Goal: Transaction & Acquisition: Purchase product/service

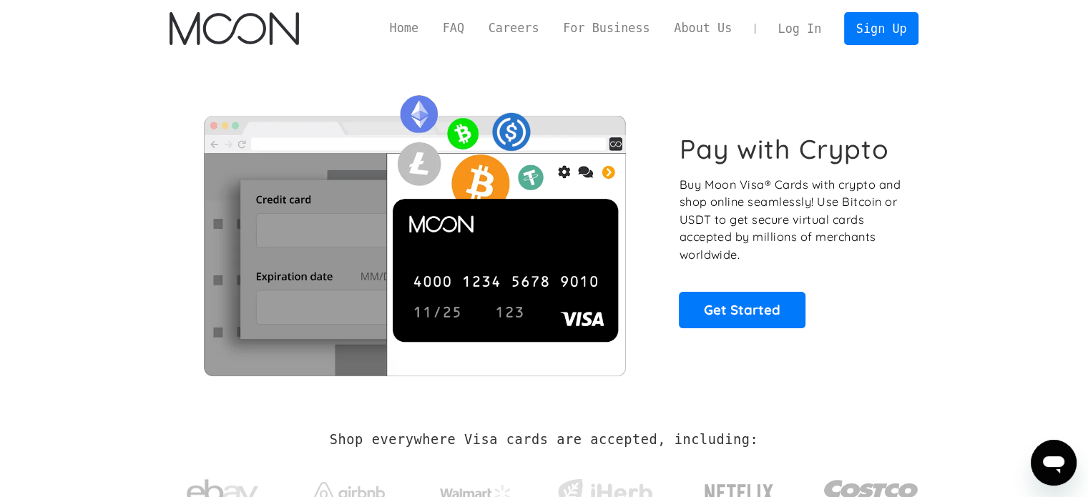
click at [806, 31] on link "Log In" at bounding box center [799, 28] width 67 height 31
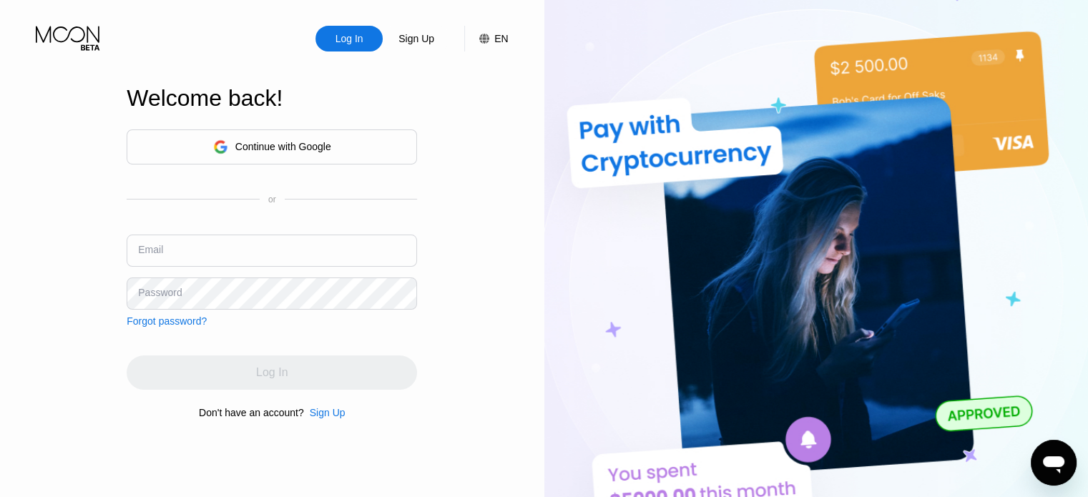
type input "janemedina19911995@gmail.com"
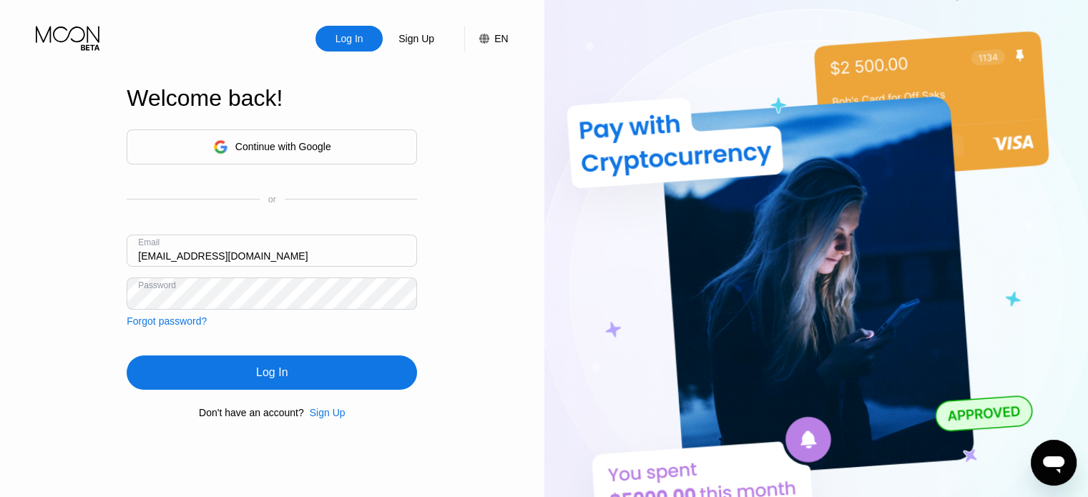
click at [341, 378] on div "Log In" at bounding box center [272, 372] width 290 height 34
click at [315, 371] on div "Log In" at bounding box center [272, 372] width 290 height 34
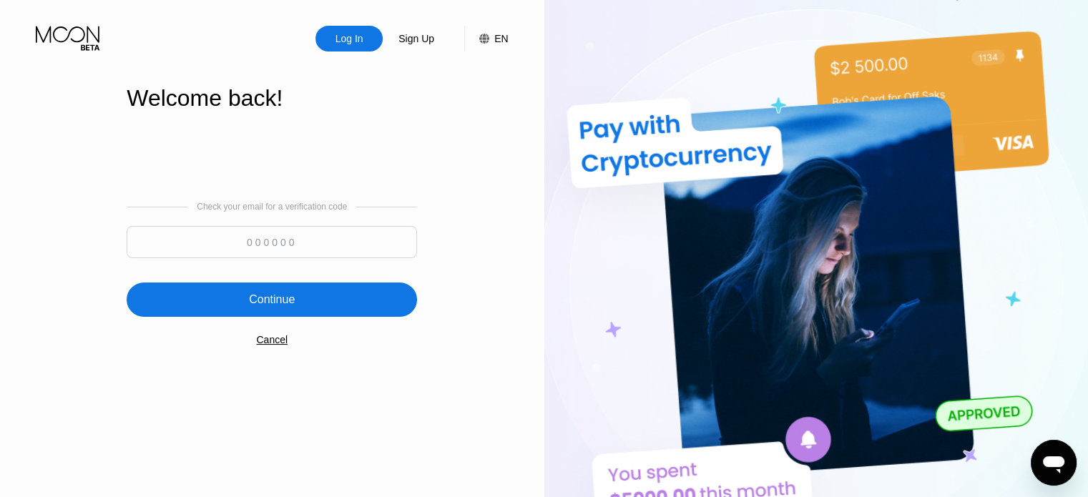
click at [302, 257] on input at bounding box center [272, 242] width 290 height 32
paste input "465397"
type input "465397"
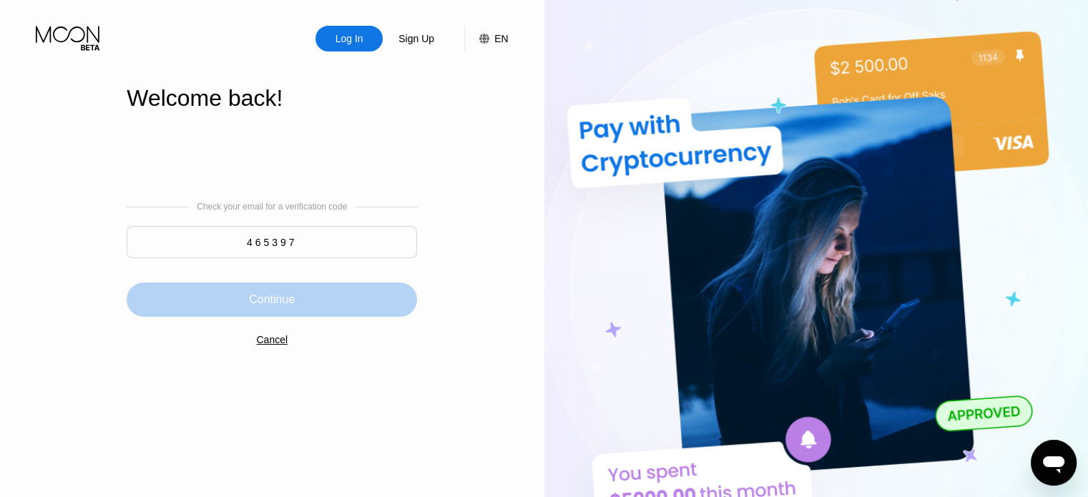
click at [324, 304] on div "Continue" at bounding box center [272, 299] width 290 height 34
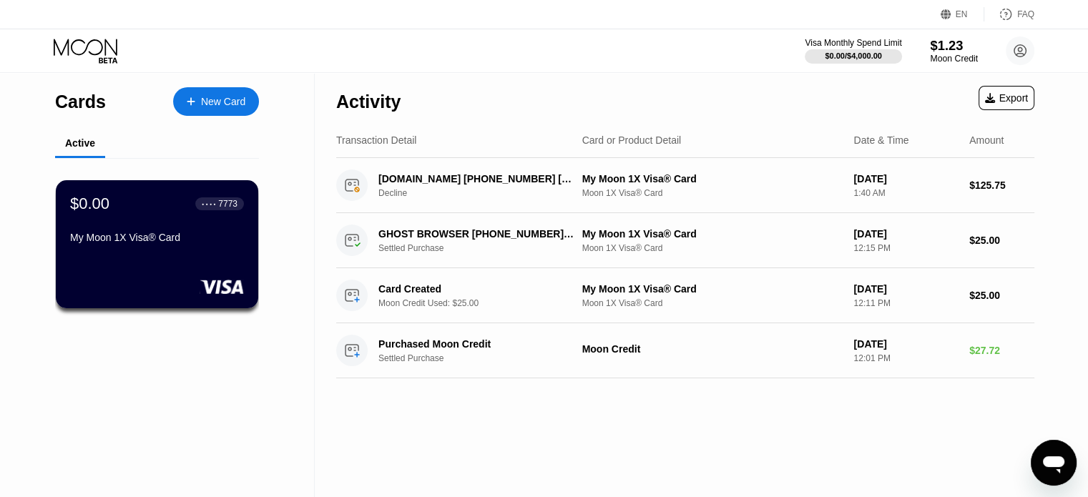
click at [942, 51] on div "$1.23" at bounding box center [954, 45] width 48 height 15
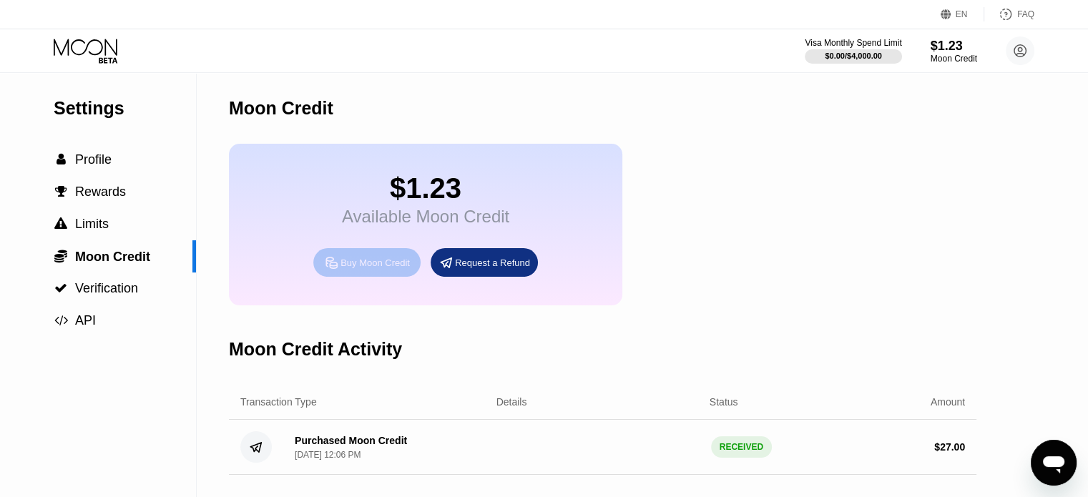
click at [370, 269] on div "Buy Moon Credit" at bounding box center [374, 263] width 69 height 12
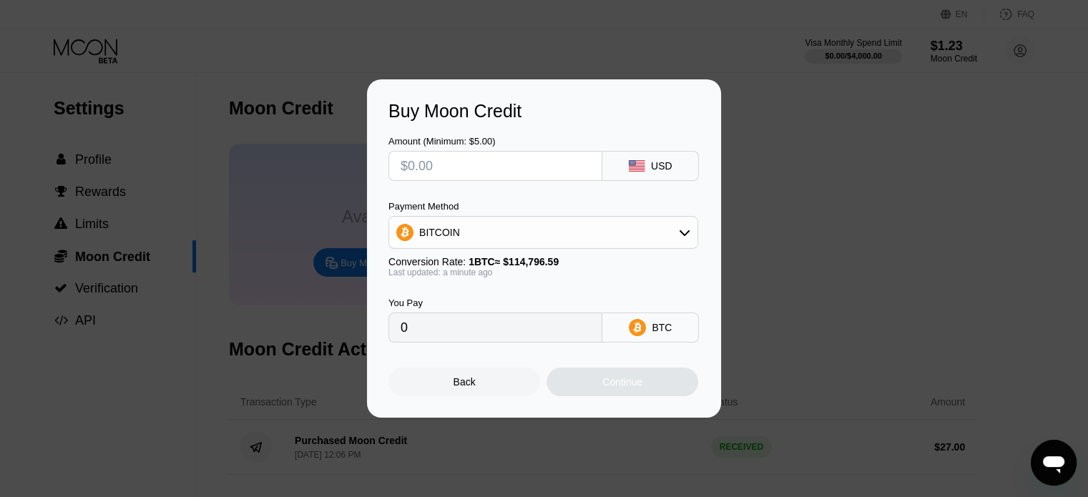
click at [523, 167] on input "text" at bounding box center [494, 166] width 189 height 29
type input "$2"
type input "0.00001743"
type input "$25"
type input "0.00021778"
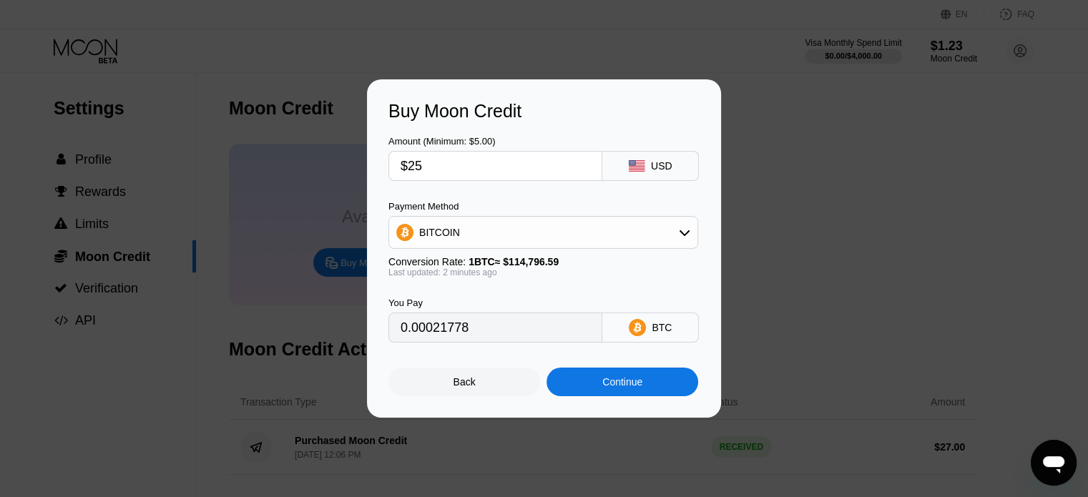
type input "$25"
click at [683, 231] on icon at bounding box center [684, 232] width 11 height 11
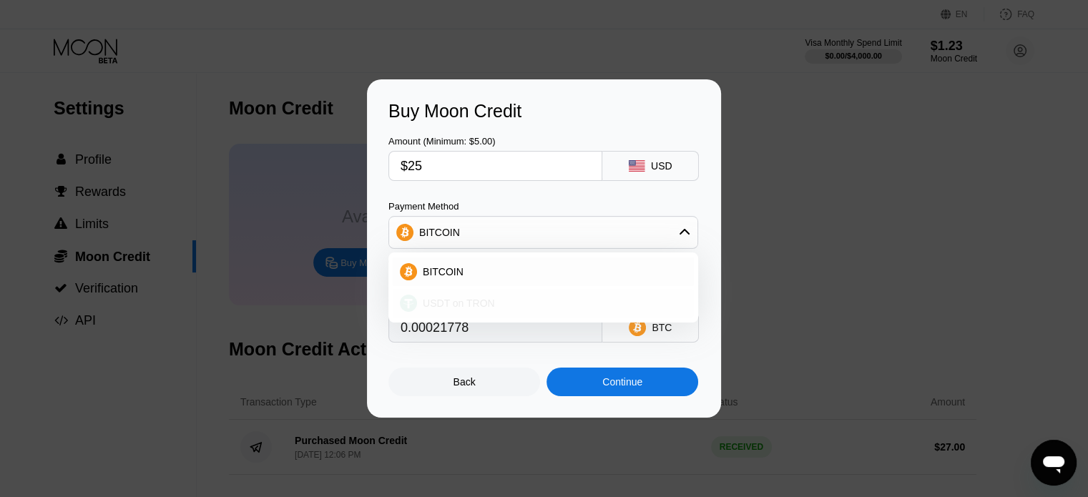
click at [584, 303] on div "USDT on TRON" at bounding box center [552, 302] width 270 height 11
type input "25.25"
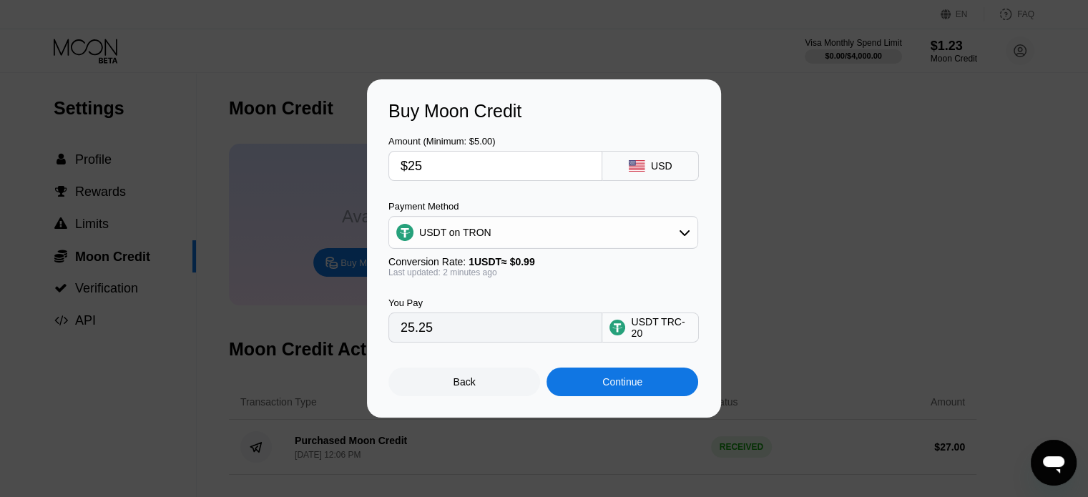
click at [534, 162] on input "$25" at bounding box center [494, 166] width 189 height 29
type input "$2"
type input "2.02"
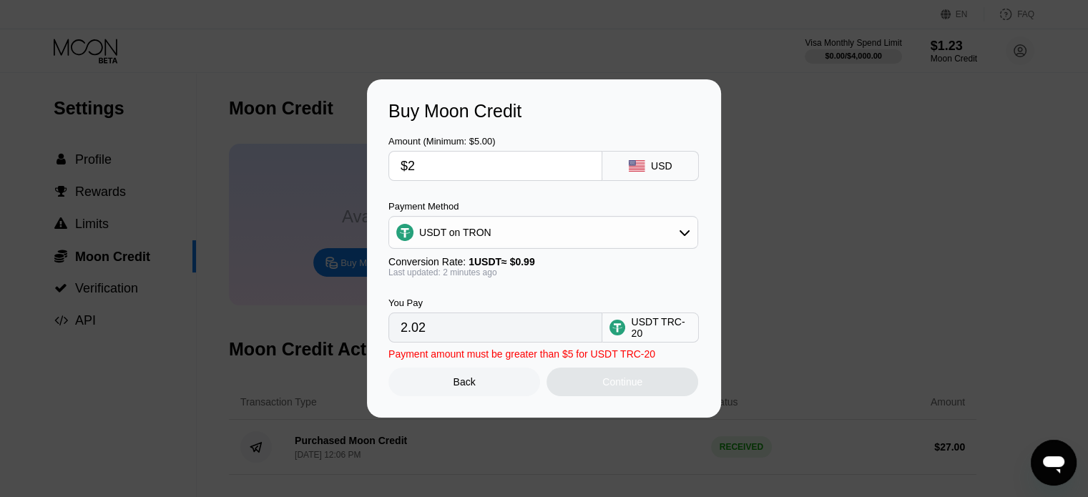
type input "$26"
type input "26.26"
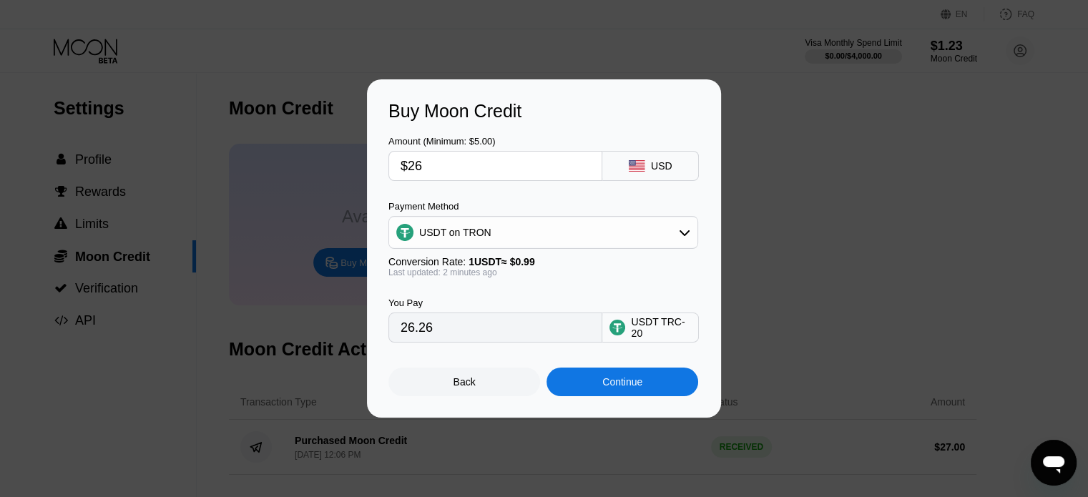
type input "$2"
type input "2.02"
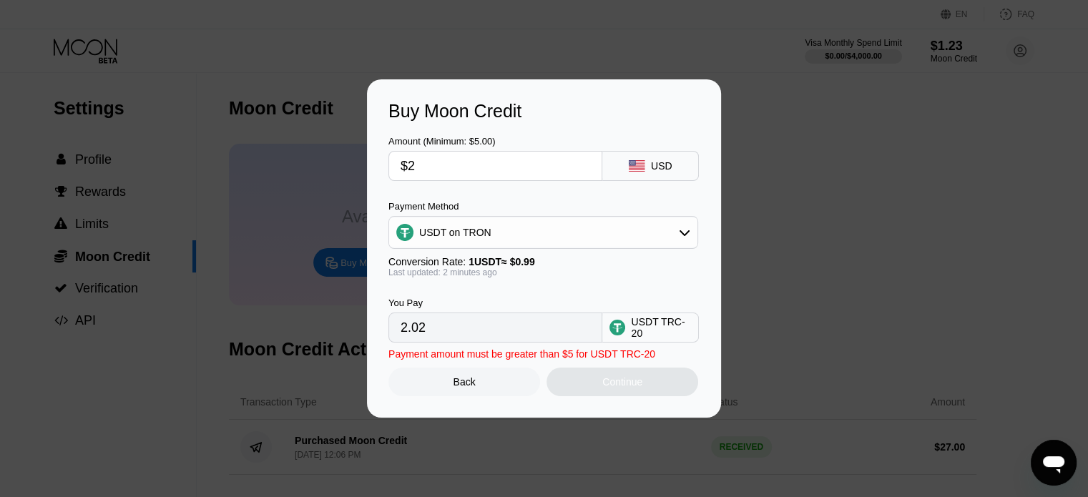
type input "$27"
type input "27.27"
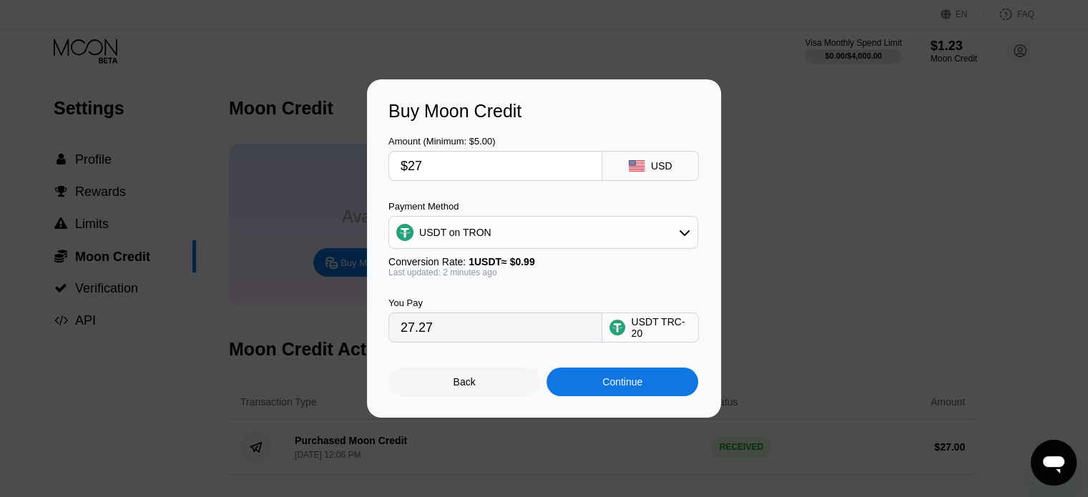
type input "$27"
click at [615, 388] on div "Continue" at bounding box center [622, 381] width 40 height 11
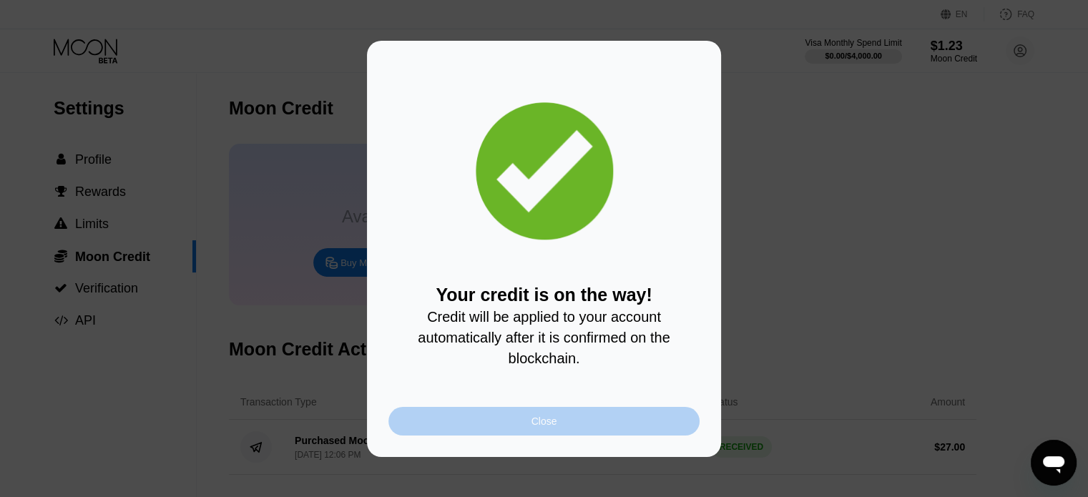
click at [569, 425] on div "Close" at bounding box center [543, 421] width 311 height 29
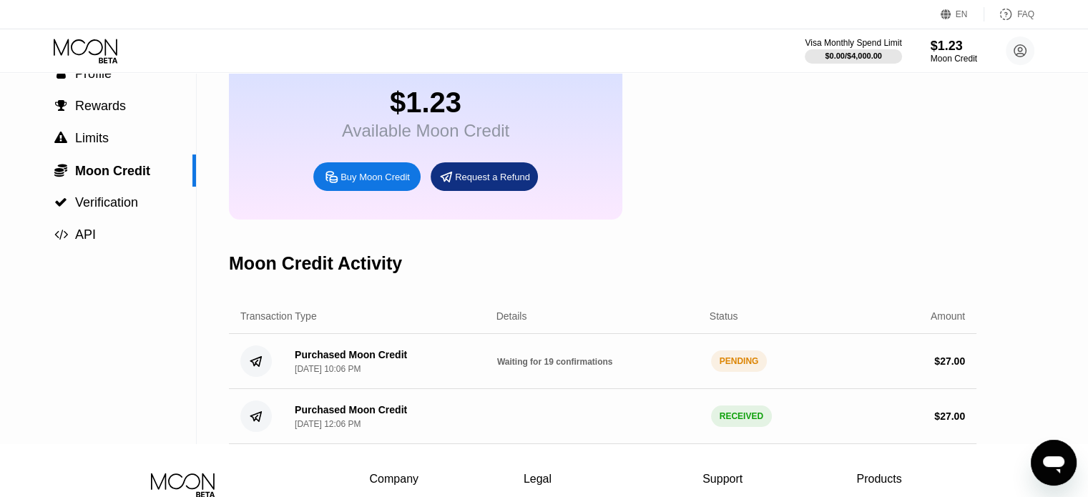
scroll to position [57, 0]
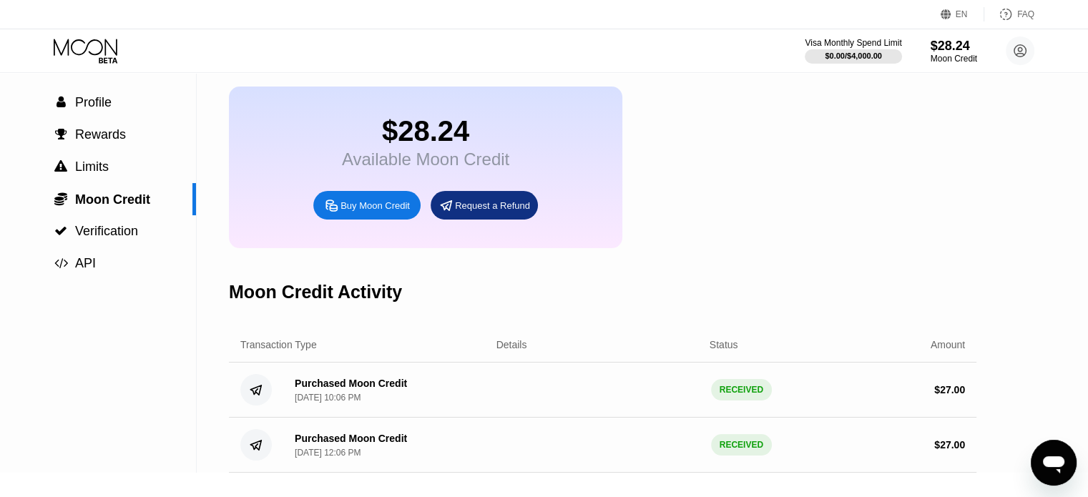
click at [727, 230] on div "$28.24 Available Moon Credit Buy Moon Credit Request a Refund" at bounding box center [602, 168] width 747 height 162
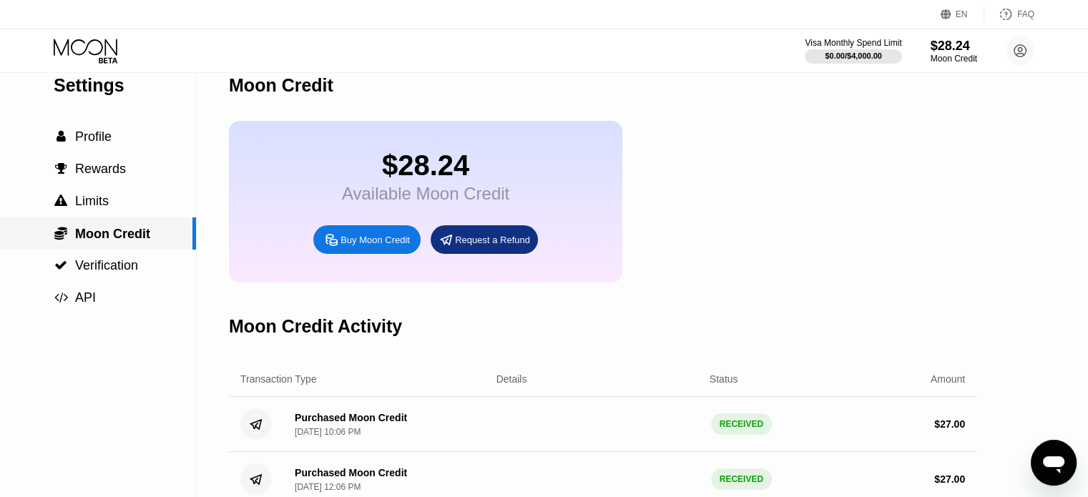
scroll to position [0, 0]
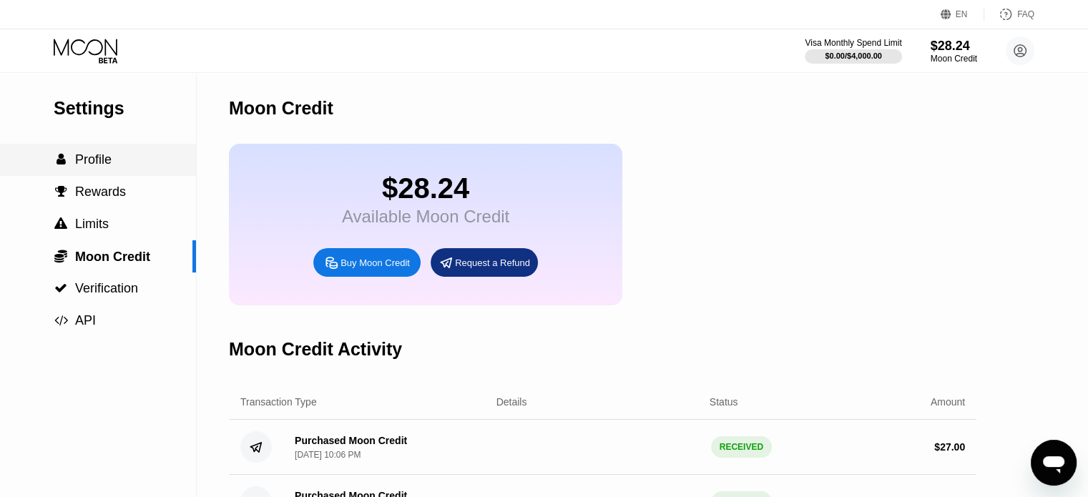
click at [84, 167] on span "Profile" at bounding box center [93, 159] width 36 height 14
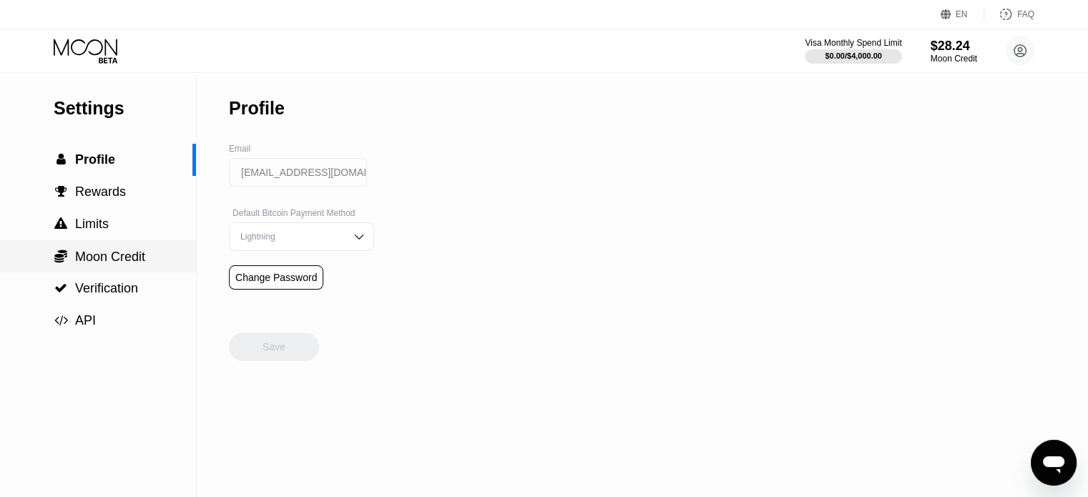
click at [124, 264] on span "Moon Credit" at bounding box center [110, 257] width 70 height 14
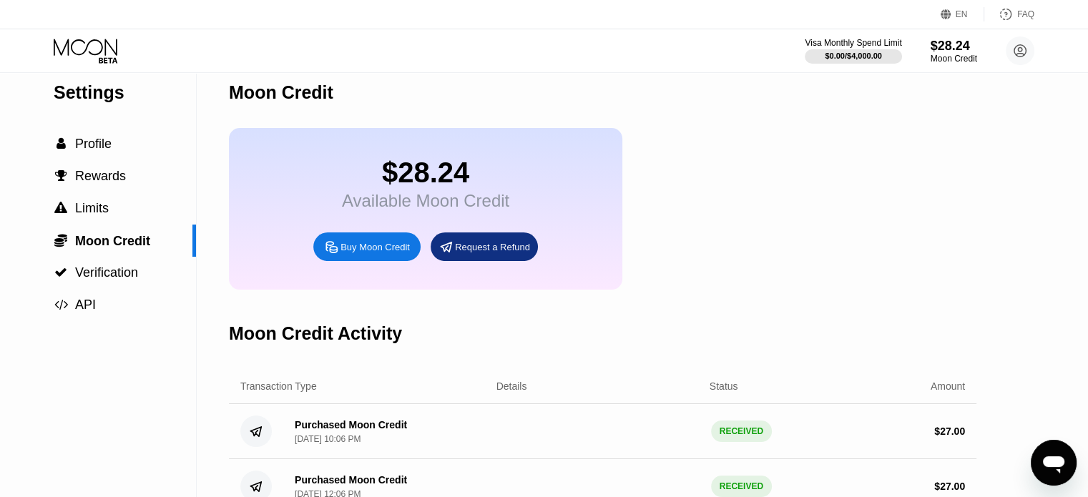
click at [701, 294] on div "Moon Credit $28.24 Available Moon Credit Buy Moon Credit Request a Refund Moon …" at bounding box center [602, 285] width 747 height 457
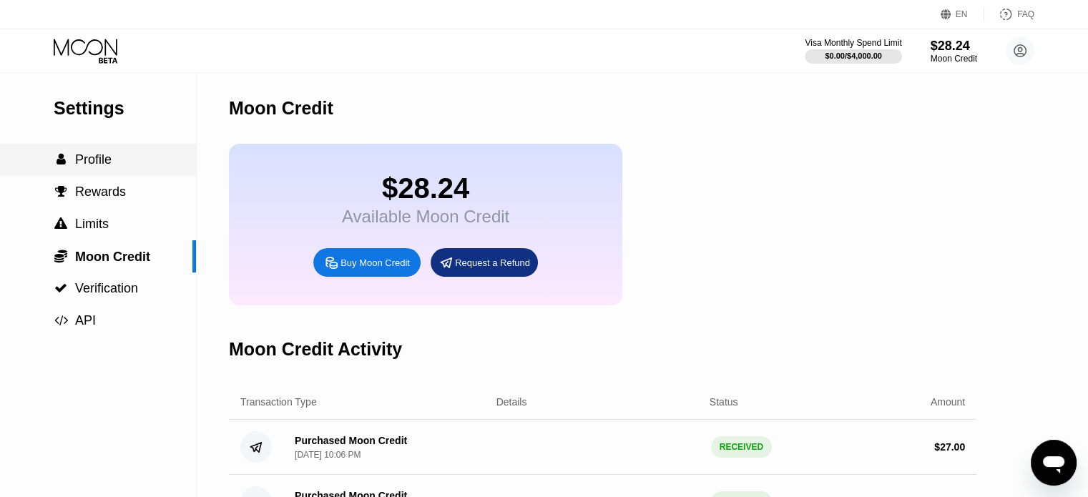
click at [88, 162] on span "Profile" at bounding box center [93, 159] width 36 height 14
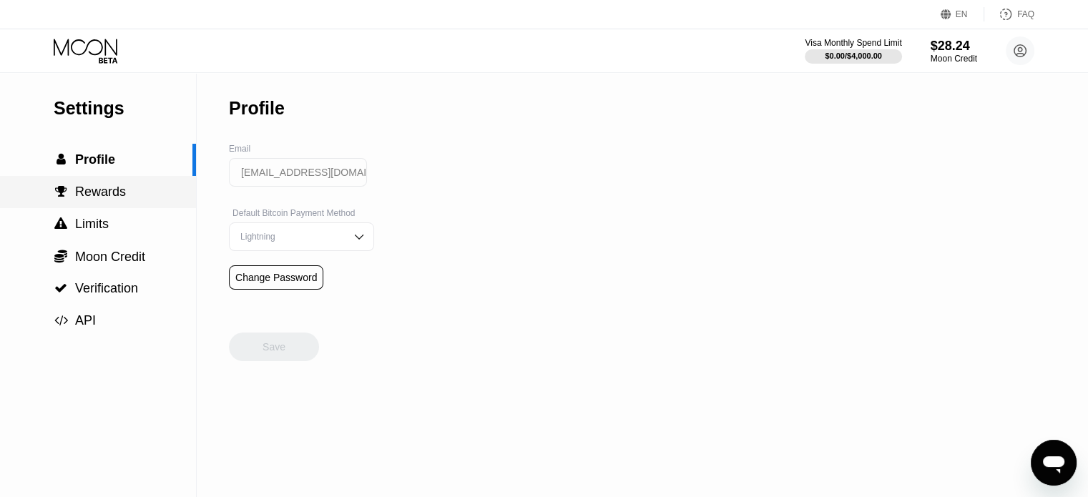
click at [102, 194] on span "Rewards" at bounding box center [100, 191] width 51 height 14
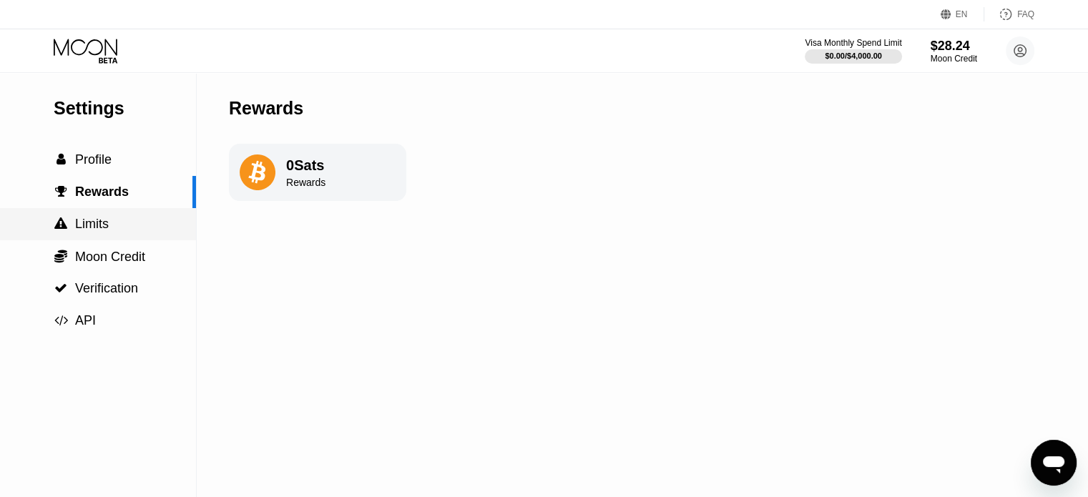
click at [100, 220] on span "Limits" at bounding box center [92, 224] width 34 height 14
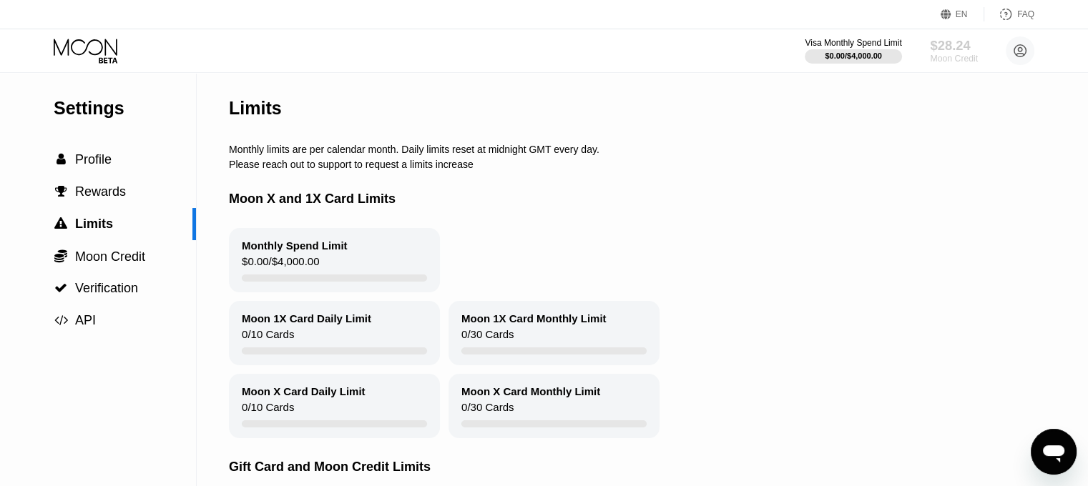
click at [975, 45] on div "$28.24" at bounding box center [954, 45] width 48 height 15
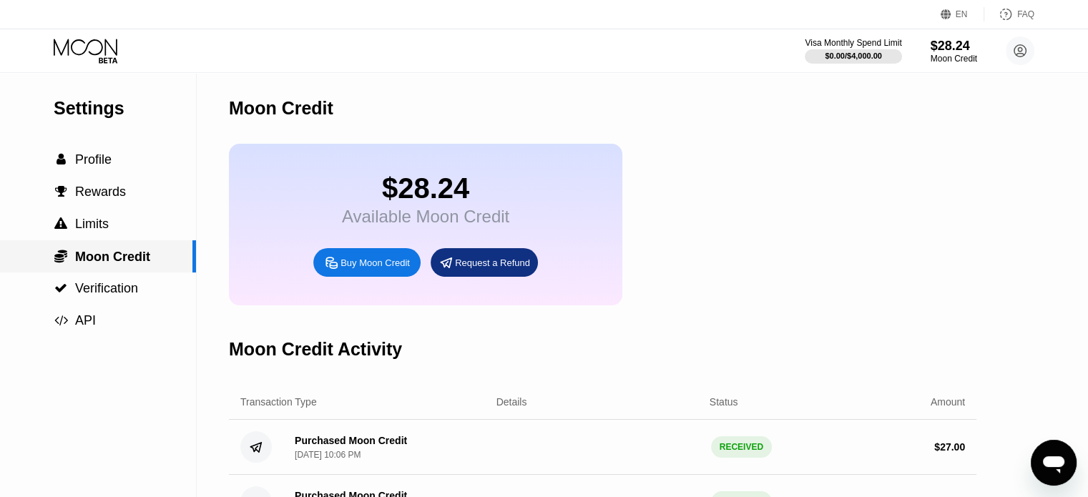
click at [68, 245] on div " Moon Credit" at bounding box center [98, 256] width 196 height 32
click at [84, 231] on span "Limits" at bounding box center [92, 224] width 34 height 14
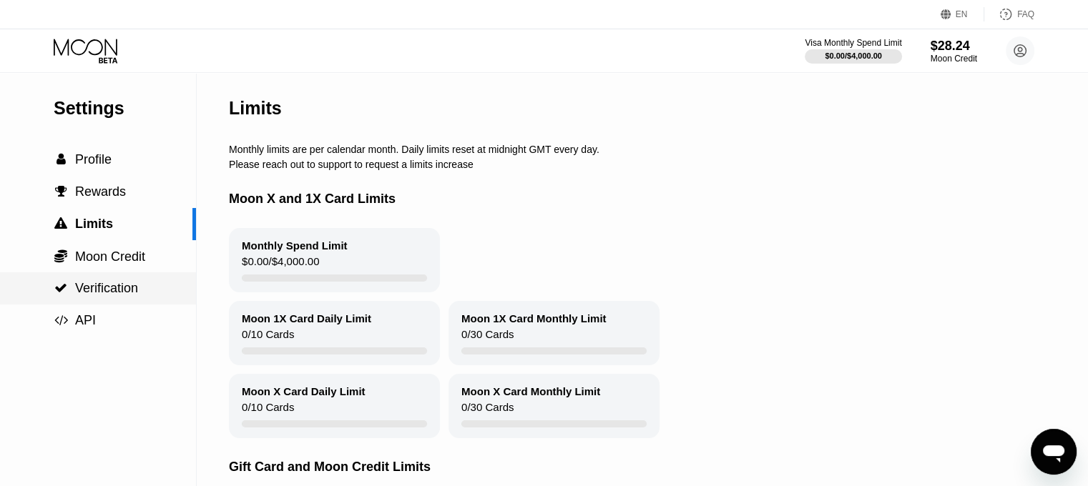
click at [85, 291] on span "Verification" at bounding box center [106, 288] width 63 height 14
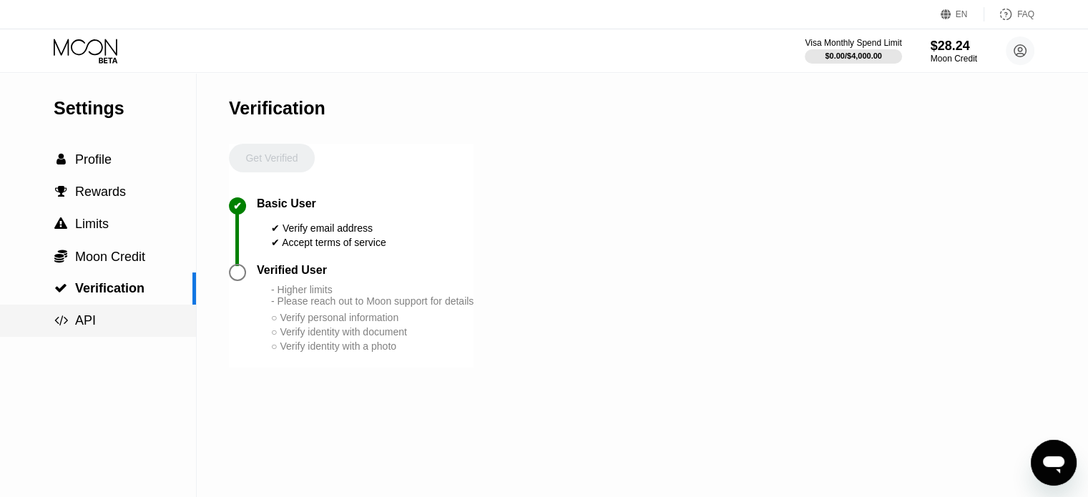
click at [87, 337] on div " API" at bounding box center [98, 321] width 196 height 32
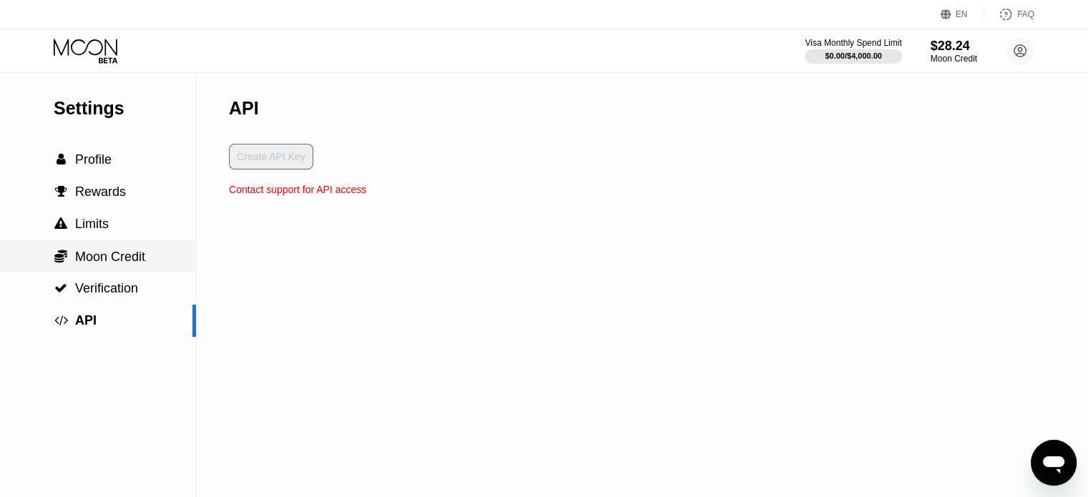
click at [103, 263] on span "Moon Credit" at bounding box center [110, 257] width 70 height 14
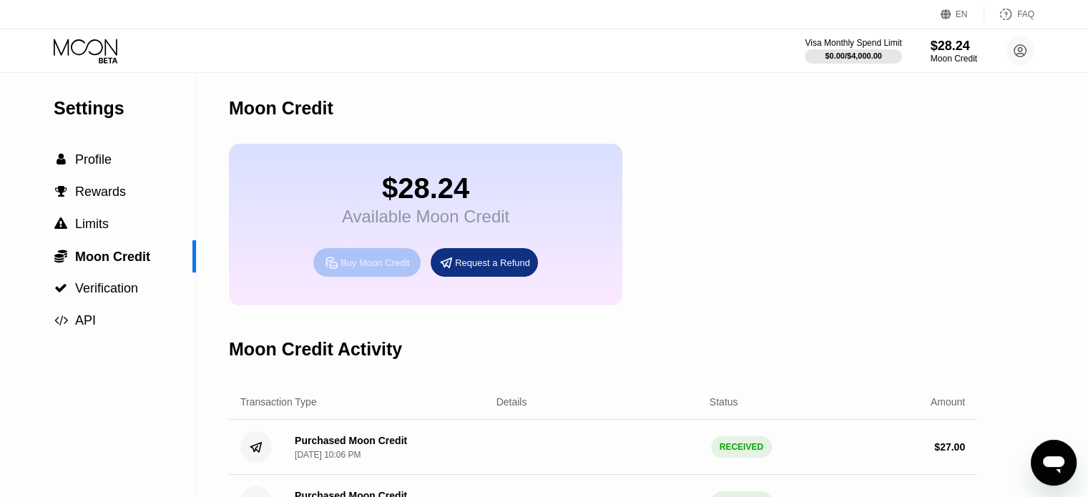
click at [399, 277] on div "Buy Moon Credit" at bounding box center [366, 262] width 107 height 29
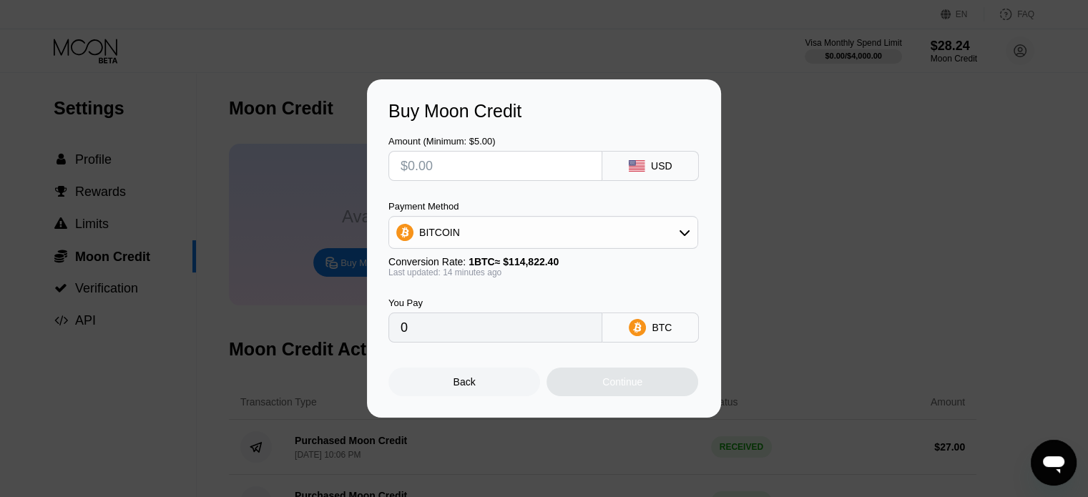
click at [796, 157] on div "Buy Moon Credit Amount (Minimum: $5.00) USD Payment Method BITCOIN Conversion R…" at bounding box center [544, 248] width 1088 height 338
click at [533, 383] on div "Back" at bounding box center [464, 382] width 152 height 29
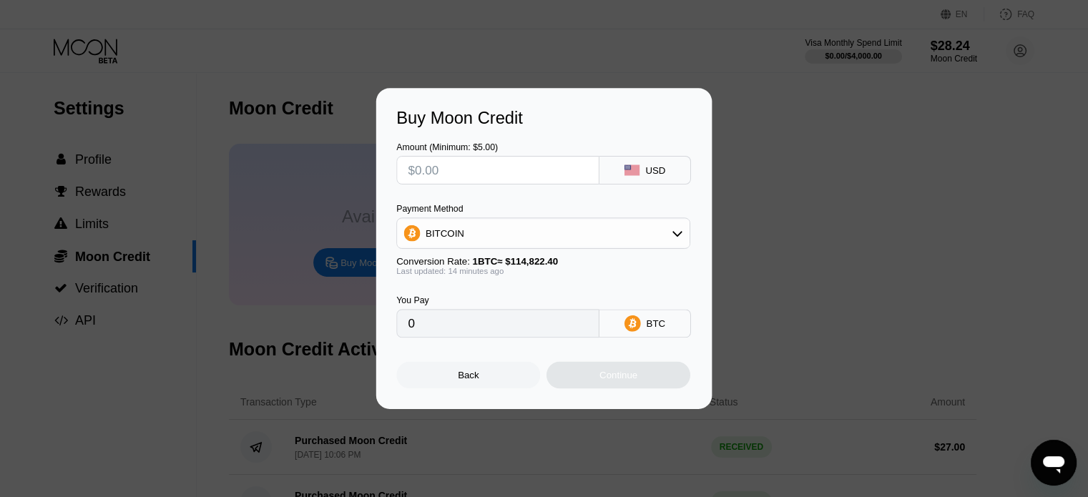
click at [533, 383] on div "Buy Moon Credit Amount (Minimum: $5.00) USD Payment Method BITCOIN Conversion R…" at bounding box center [544, 248] width 1088 height 497
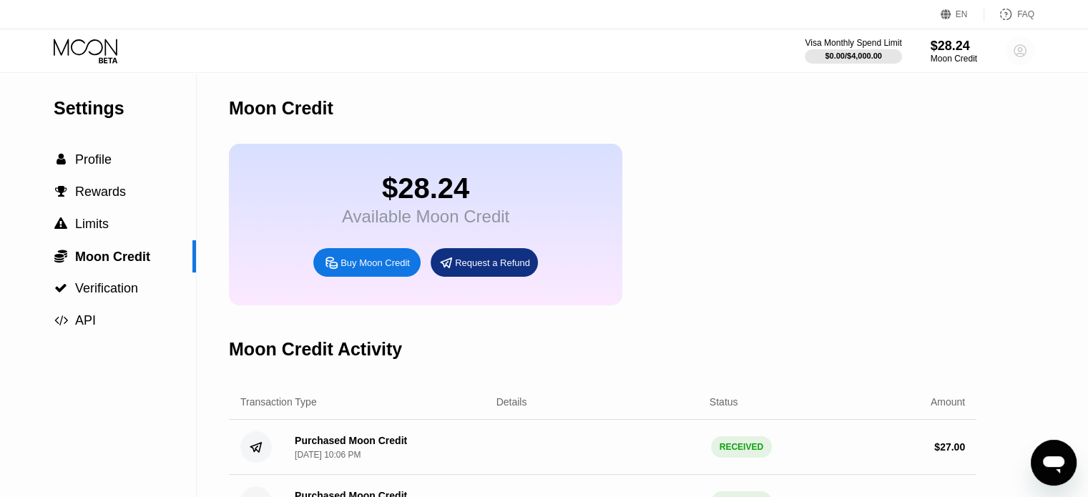
click at [1020, 56] on icon at bounding box center [1020, 51] width 12 height 12
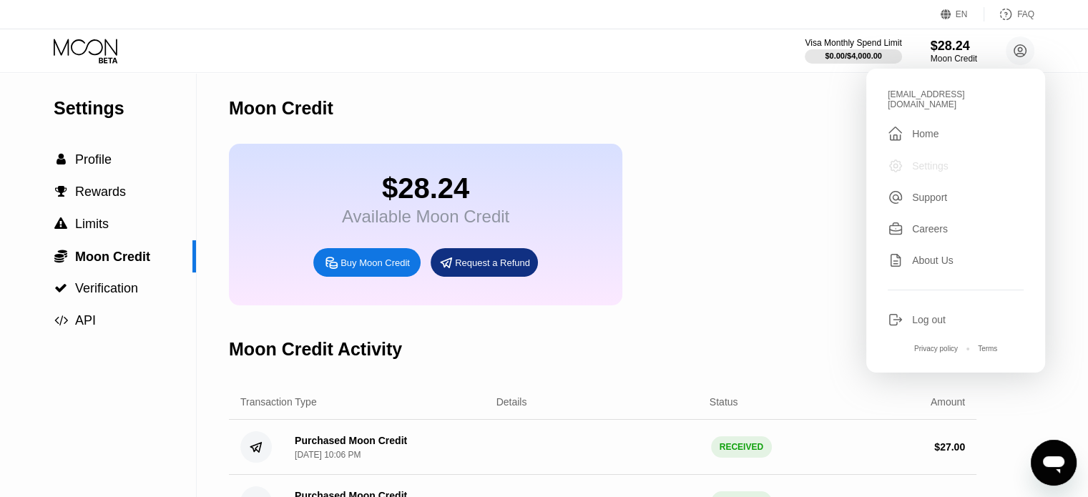
click at [923, 160] on div "Settings" at bounding box center [930, 165] width 36 height 11
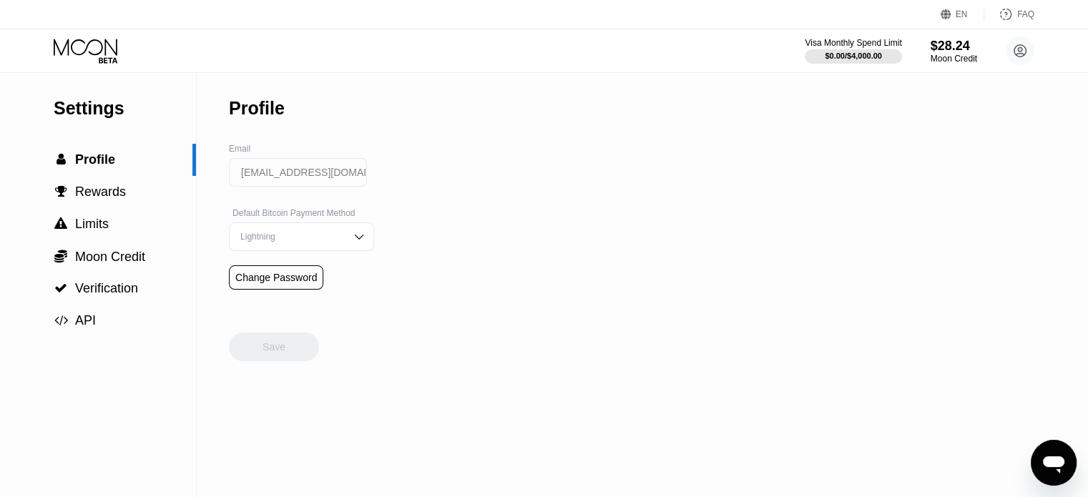
drag, startPoint x: 128, startPoint y: 122, endPoint x: 89, endPoint y: 169, distance: 60.9
click at [89, 169] on div "Settings  Profile  Rewards  Limits  Moon Credit  Verification  API" at bounding box center [98, 205] width 196 height 264
click at [89, 167] on span "Profile" at bounding box center [95, 159] width 40 height 14
click at [83, 44] on icon at bounding box center [87, 51] width 67 height 25
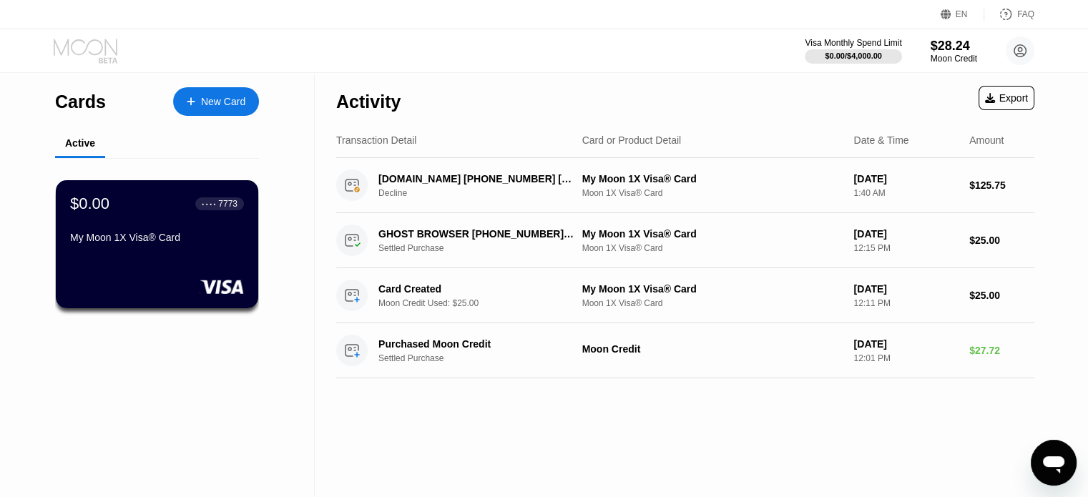
click at [84, 54] on icon at bounding box center [87, 51] width 67 height 25
click at [126, 222] on div "$0.00 ● ● ● ● 7773 My Moon 1X Visa® Card" at bounding box center [156, 221] width 175 height 55
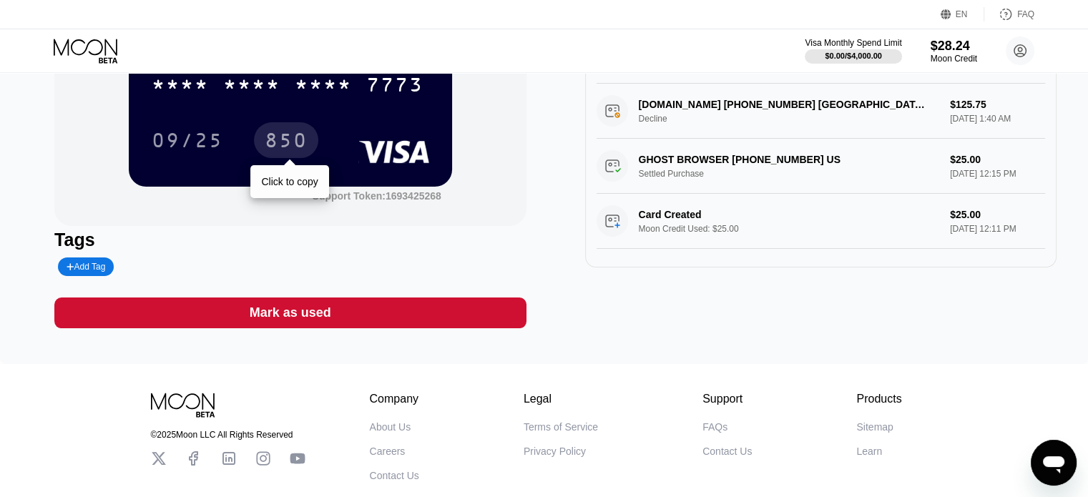
scroll to position [162, 0]
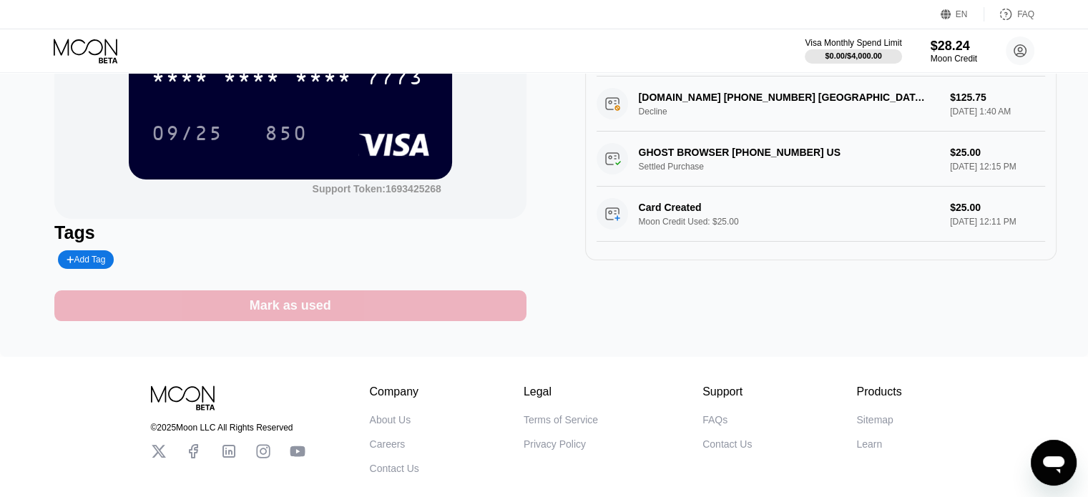
click at [300, 314] on div "Mark as used" at bounding box center [291, 305] width 82 height 16
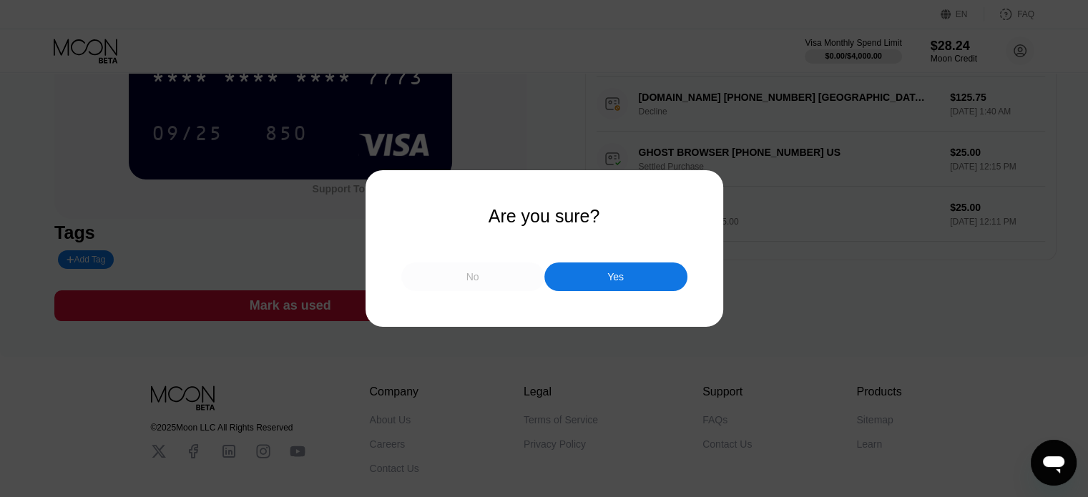
click at [518, 277] on div "No" at bounding box center [472, 276] width 143 height 29
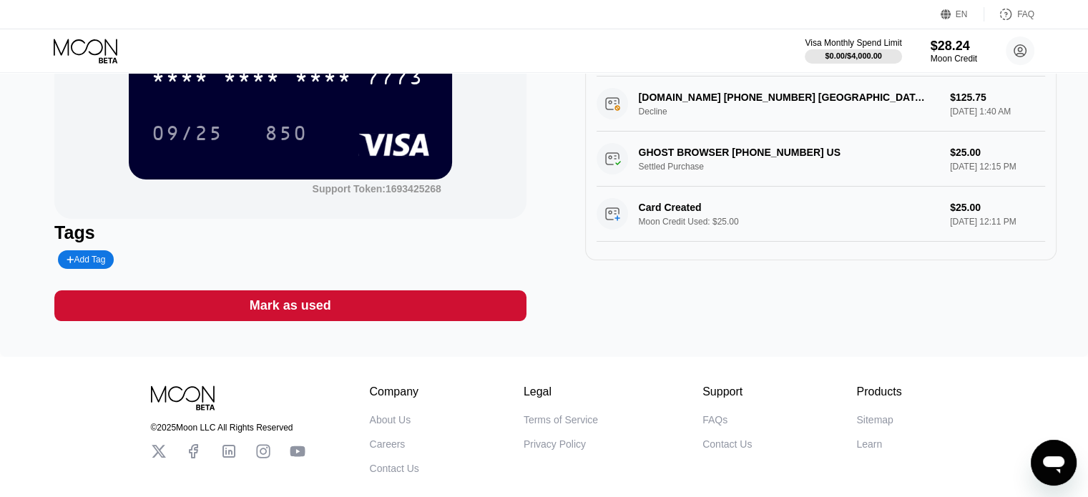
scroll to position [0, 0]
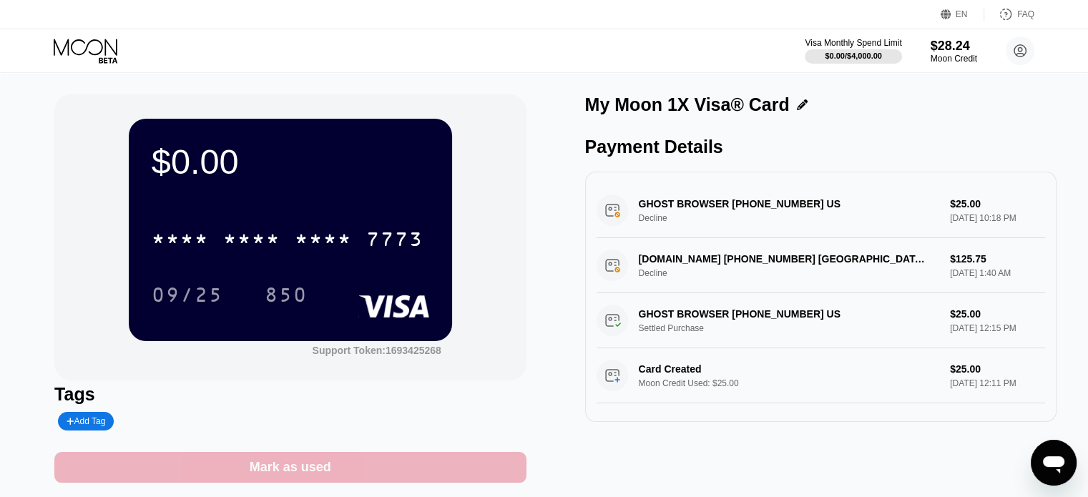
click at [253, 468] on div "Mark as used" at bounding box center [291, 467] width 82 height 16
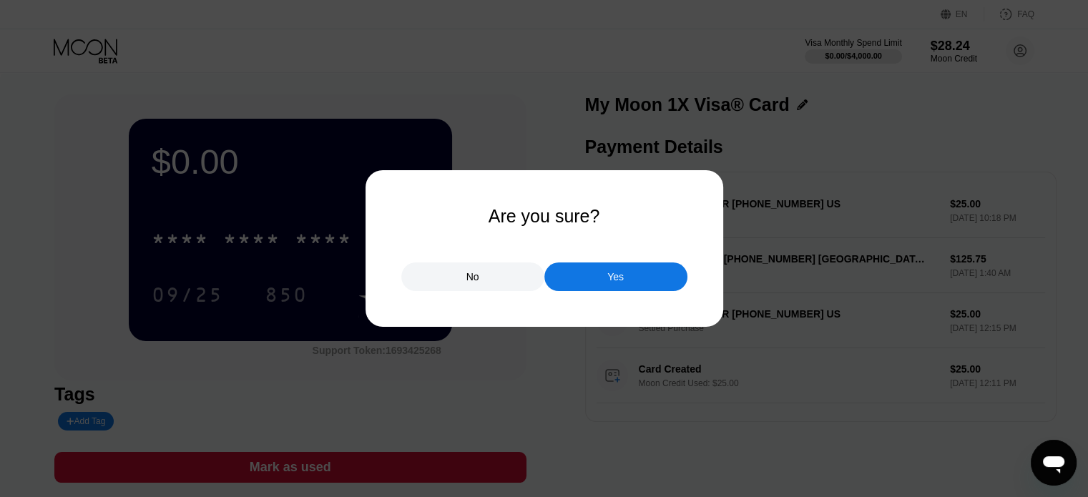
click at [571, 294] on div at bounding box center [549, 248] width 1098 height 497
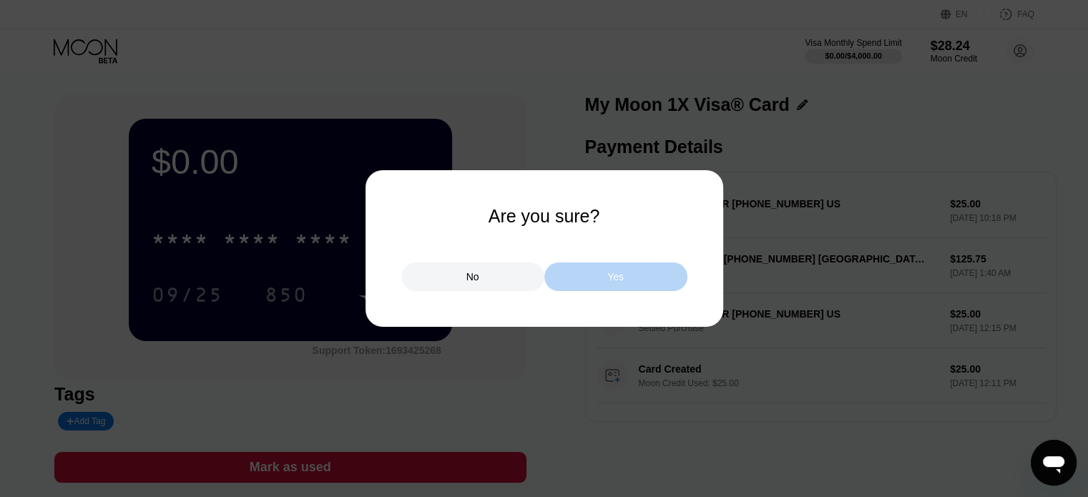
click at [595, 270] on div "Yes" at bounding box center [615, 276] width 143 height 29
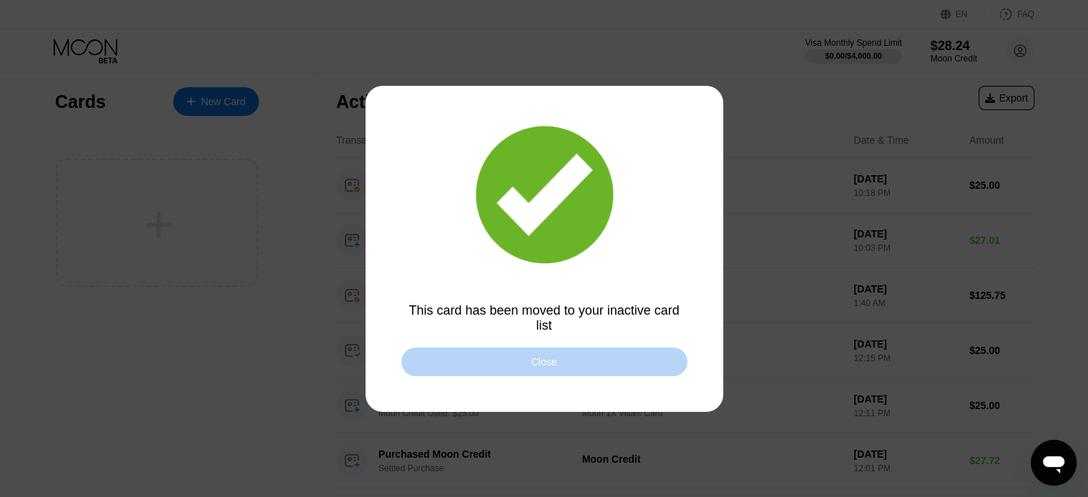
click at [568, 365] on div "Close" at bounding box center [544, 362] width 286 height 29
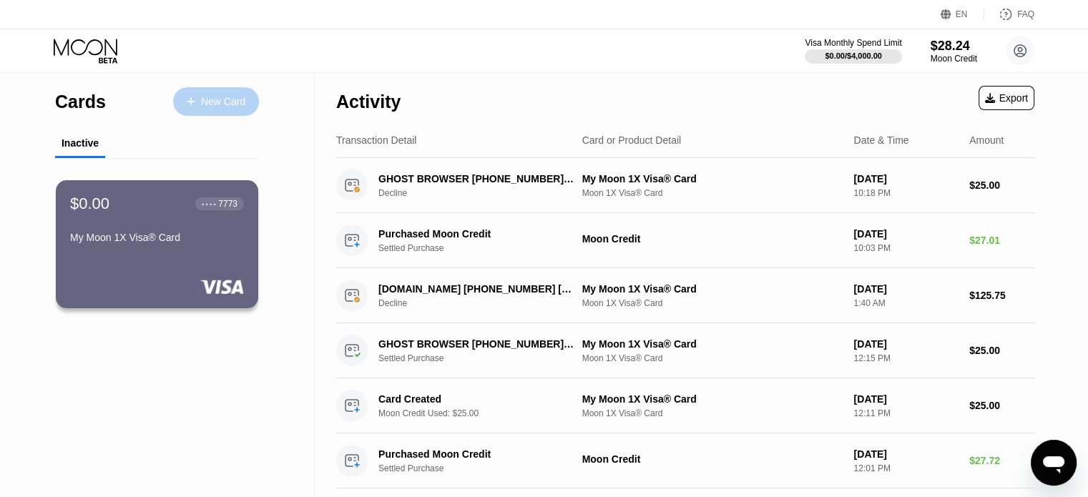
click at [198, 94] on div "New Card" at bounding box center [216, 101] width 86 height 29
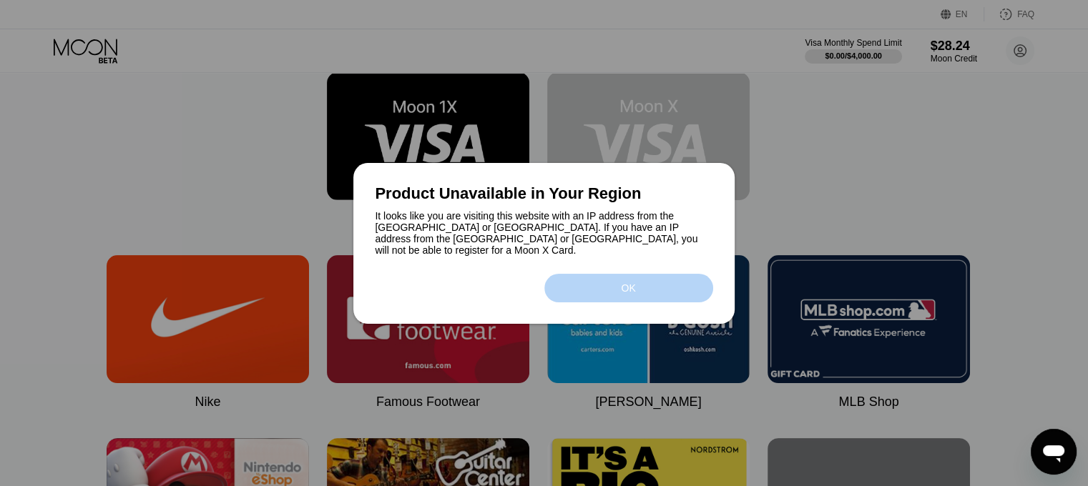
drag, startPoint x: 583, startPoint y: 275, endPoint x: 446, endPoint y: 103, distance: 219.8
click at [446, 103] on div "Product Unavailable in Your Region It looks like you are visiting this website …" at bounding box center [544, 243] width 1088 height 486
click at [446, 103] on div at bounding box center [544, 243] width 1088 height 486
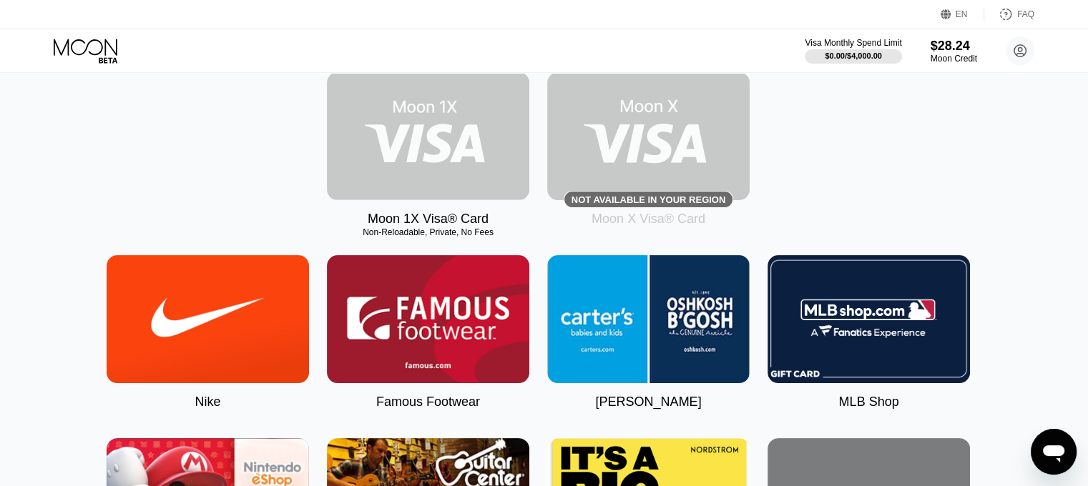
click at [446, 119] on img at bounding box center [428, 136] width 202 height 128
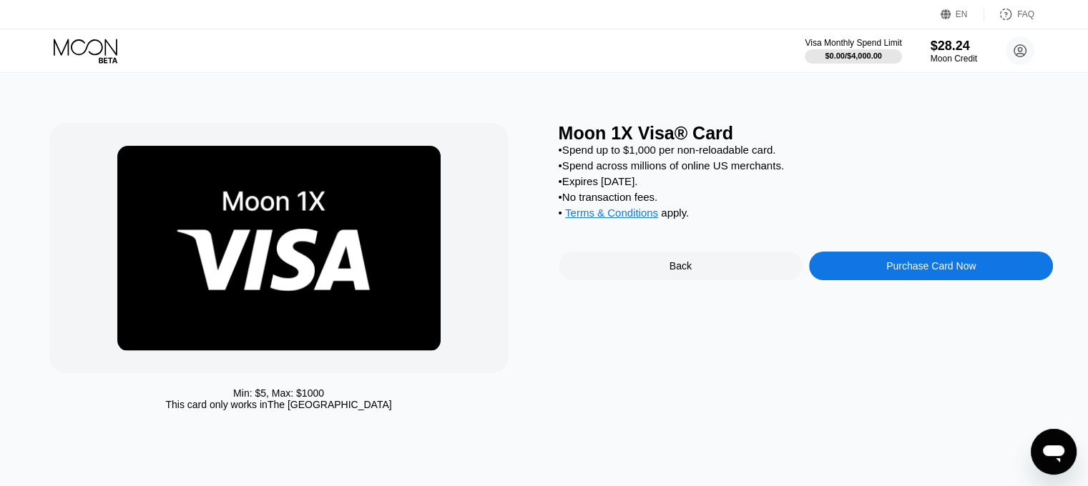
click at [948, 272] on div "Purchase Card Now" at bounding box center [930, 265] width 89 height 11
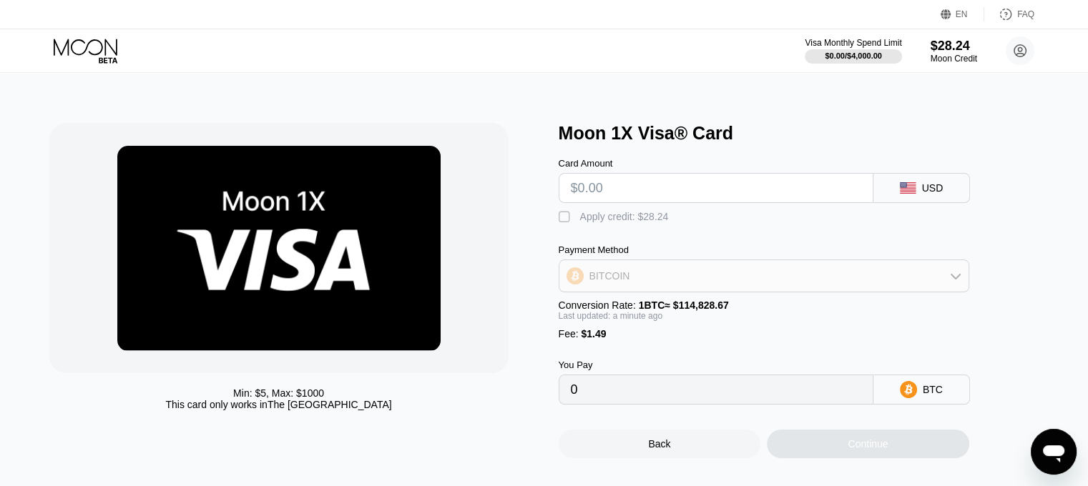
click at [953, 280] on icon at bounding box center [955, 277] width 10 height 6
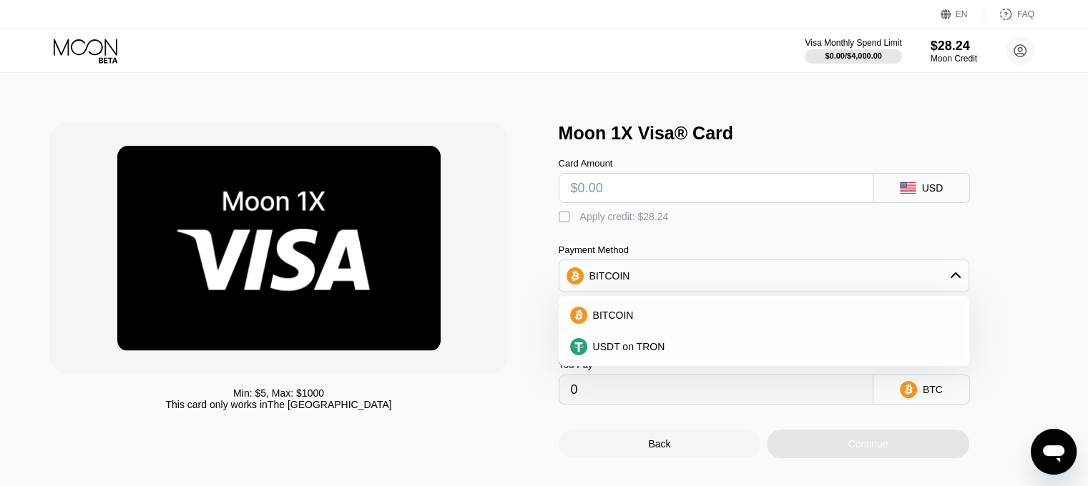
click at [964, 250] on div "Payment Method" at bounding box center [763, 250] width 410 height 11
drag, startPoint x: 761, startPoint y: 212, endPoint x: 689, endPoint y: 194, distance: 73.9
click at [689, 194] on div "Card Amount USD  Apply credit: $28.24 Payment Method BITCOIN BITCOIN USDT on T…" at bounding box center [787, 274] width 458 height 261
click at [566, 222] on div "" at bounding box center [565, 217] width 14 height 14
click at [639, 210] on div " Apply credit: $28.24" at bounding box center [787, 213] width 458 height 21
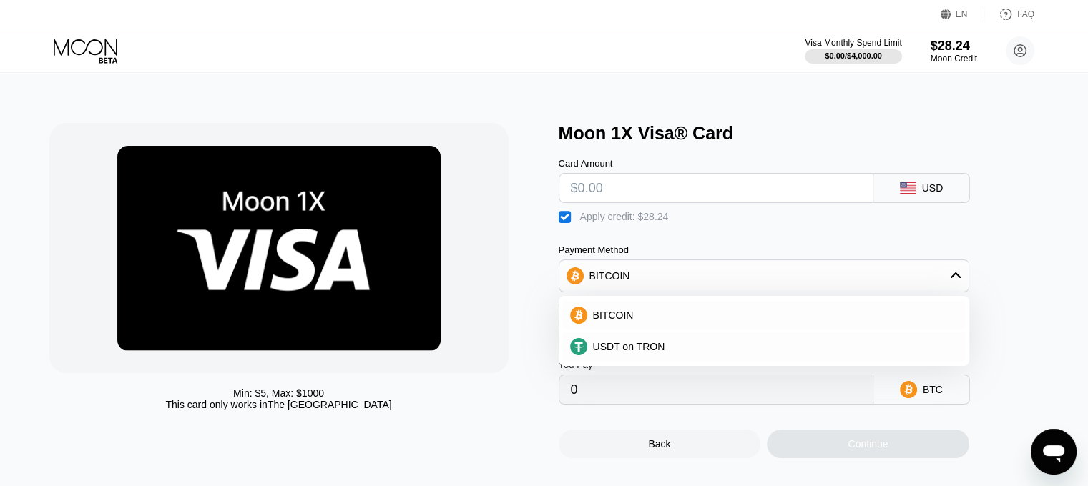
click at [649, 202] on input "text" at bounding box center [716, 188] width 290 height 29
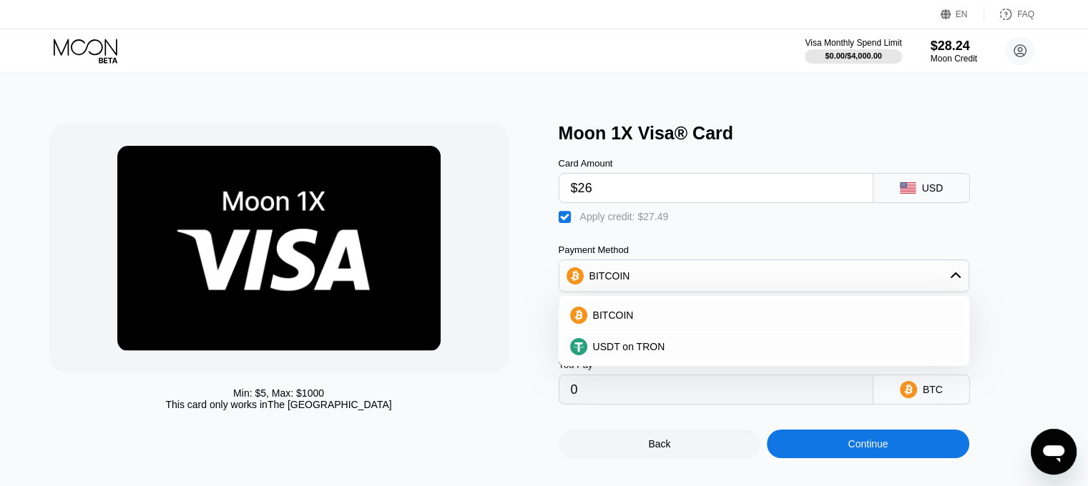
type input "$26"
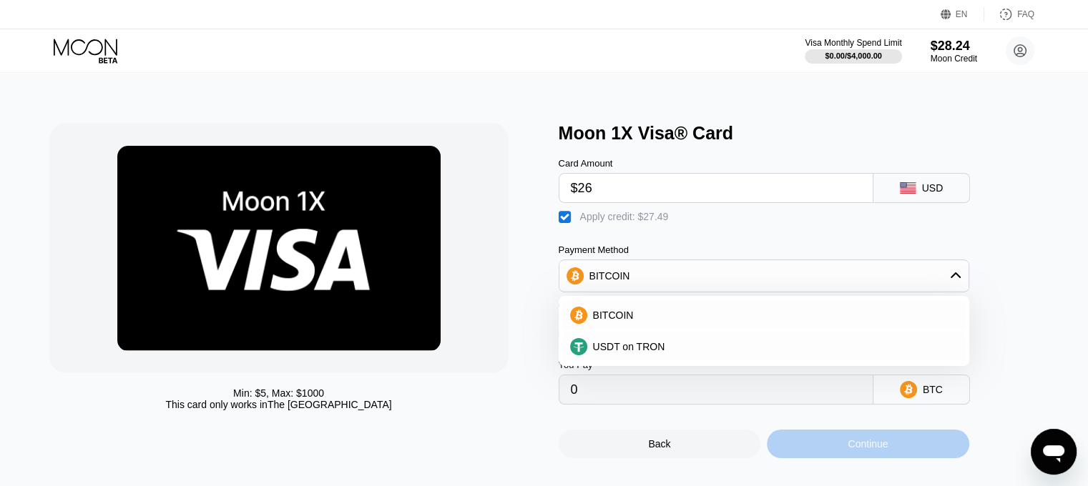
click at [916, 457] on div "Continue" at bounding box center [868, 444] width 202 height 29
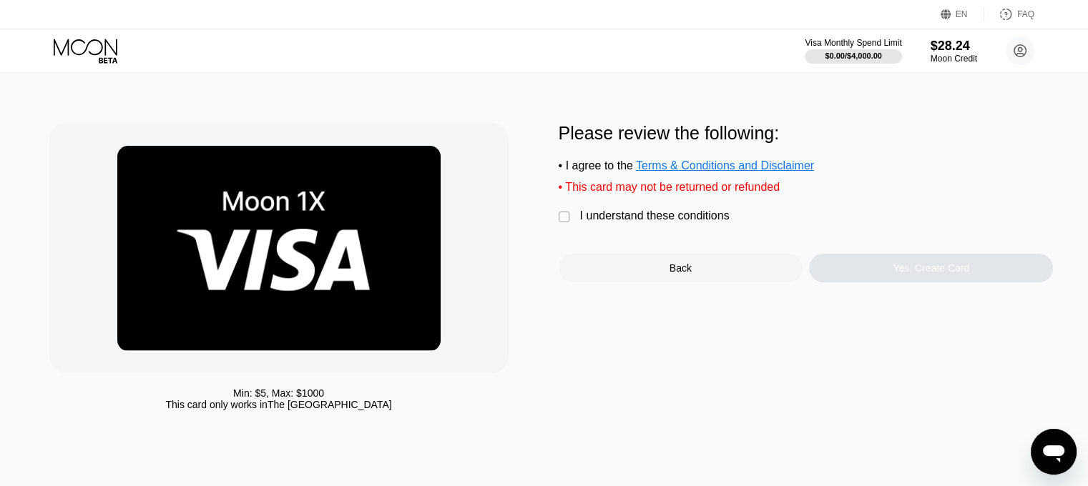
click at [563, 220] on div "" at bounding box center [565, 217] width 14 height 14
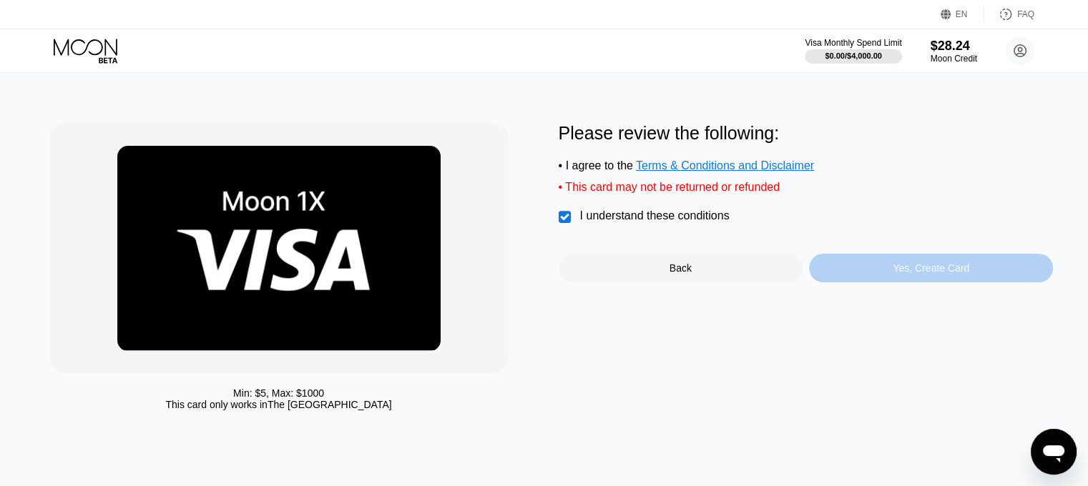
click at [872, 278] on div "Yes, Create Card" at bounding box center [931, 268] width 244 height 29
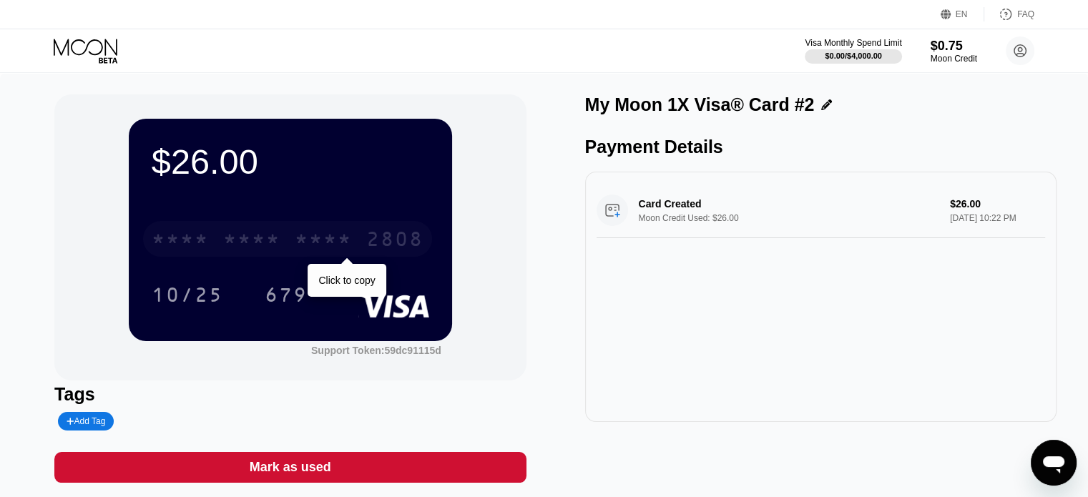
click at [348, 239] on div "* * * *" at bounding box center [323, 241] width 57 height 23
